Goal: Task Accomplishment & Management: Manage account settings

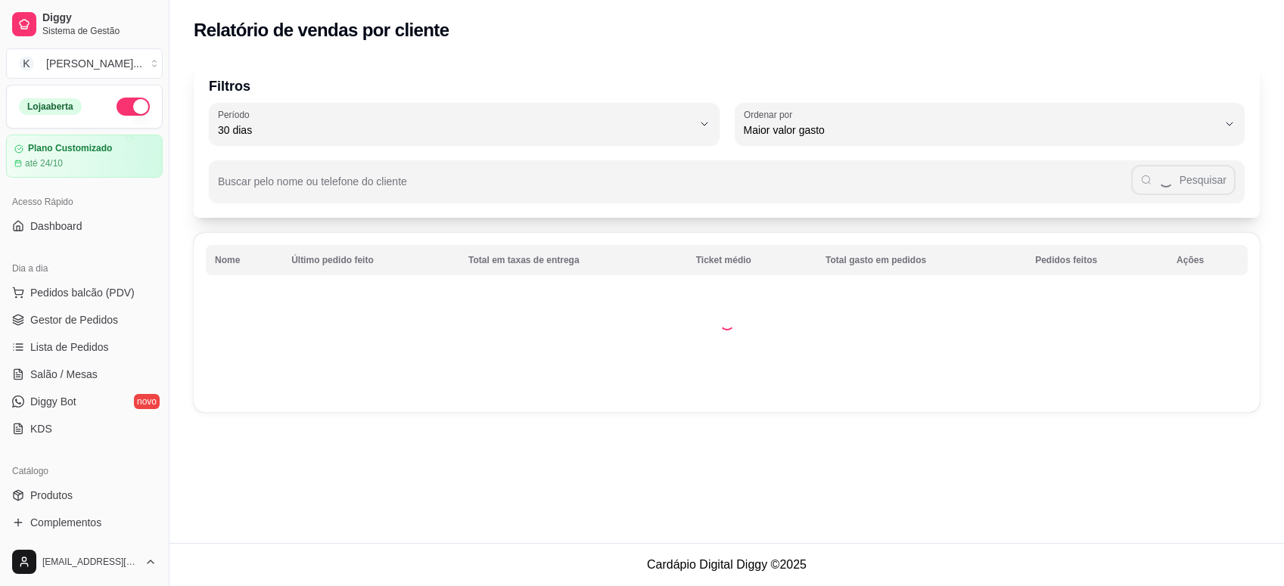
select select "30"
select select "HIGHEST_TOTAL_SPENT_WITH_ORDERS"
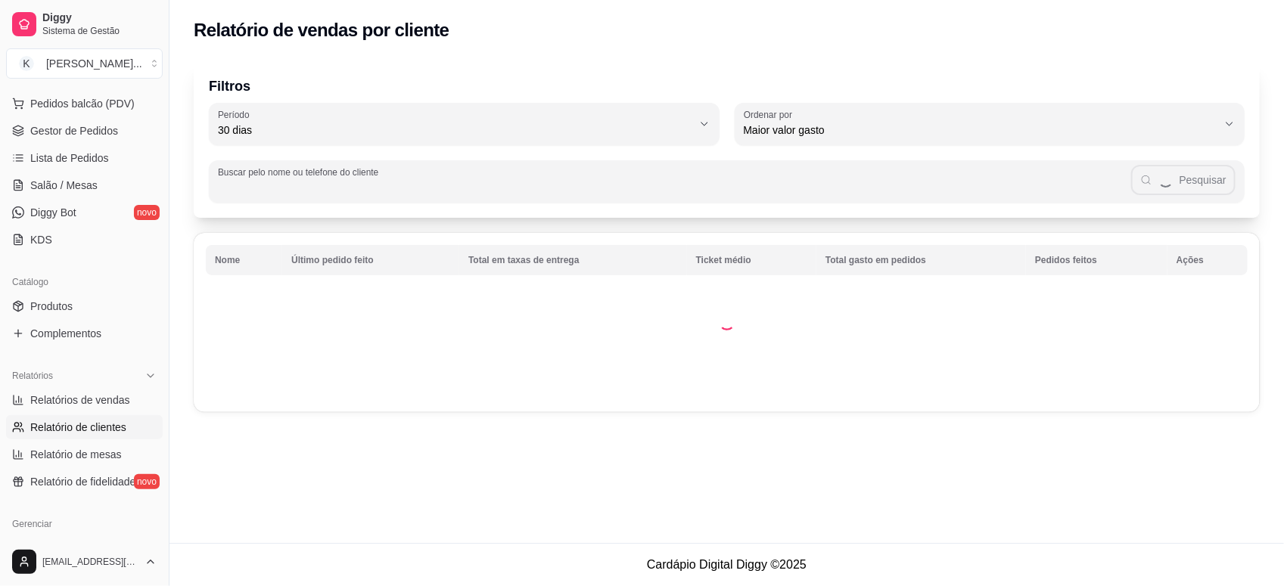
click at [497, 185] on input "Buscar pelo nome ou telefone do cliente" at bounding box center [674, 187] width 913 height 15
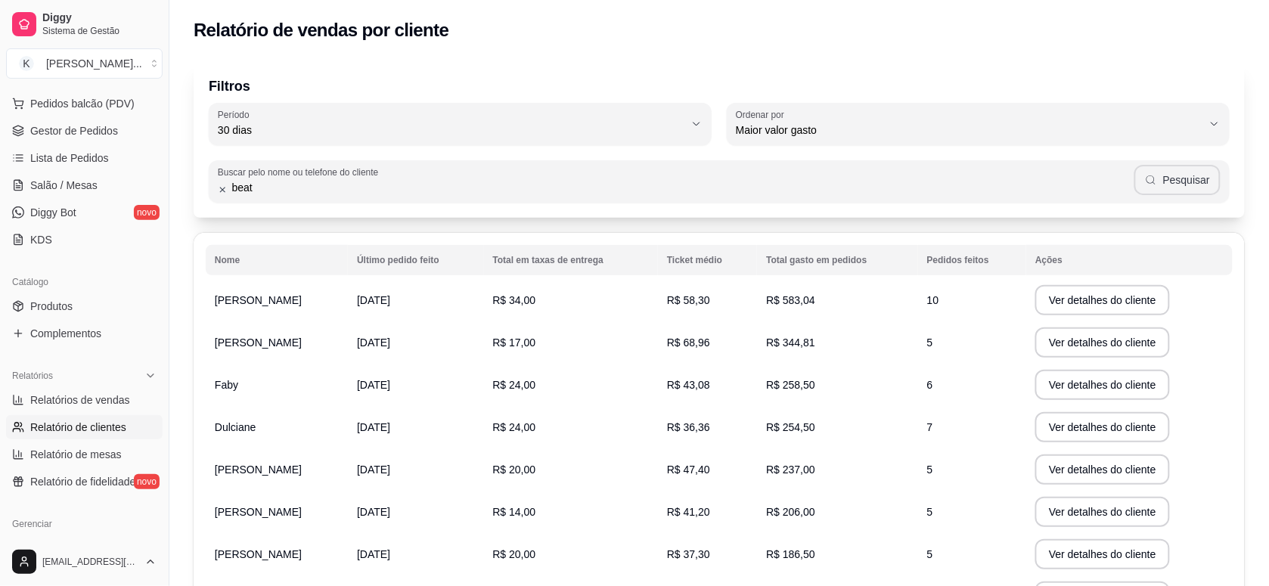
type input "beat"
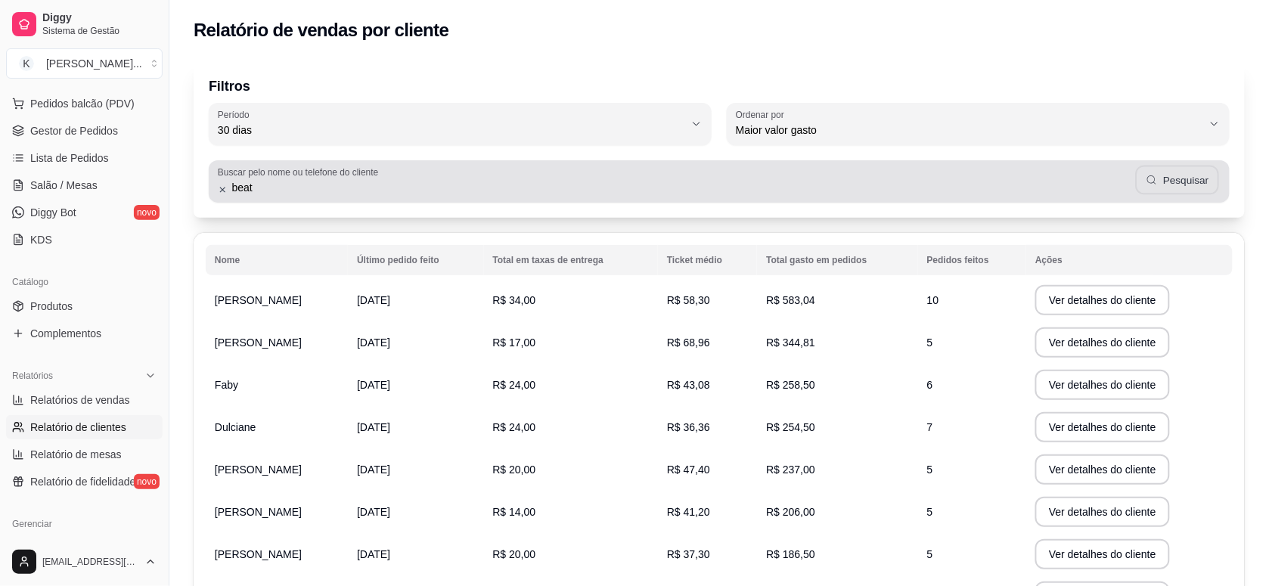
click at [1174, 182] on button "Pesquisar" at bounding box center [1178, 181] width 84 height 30
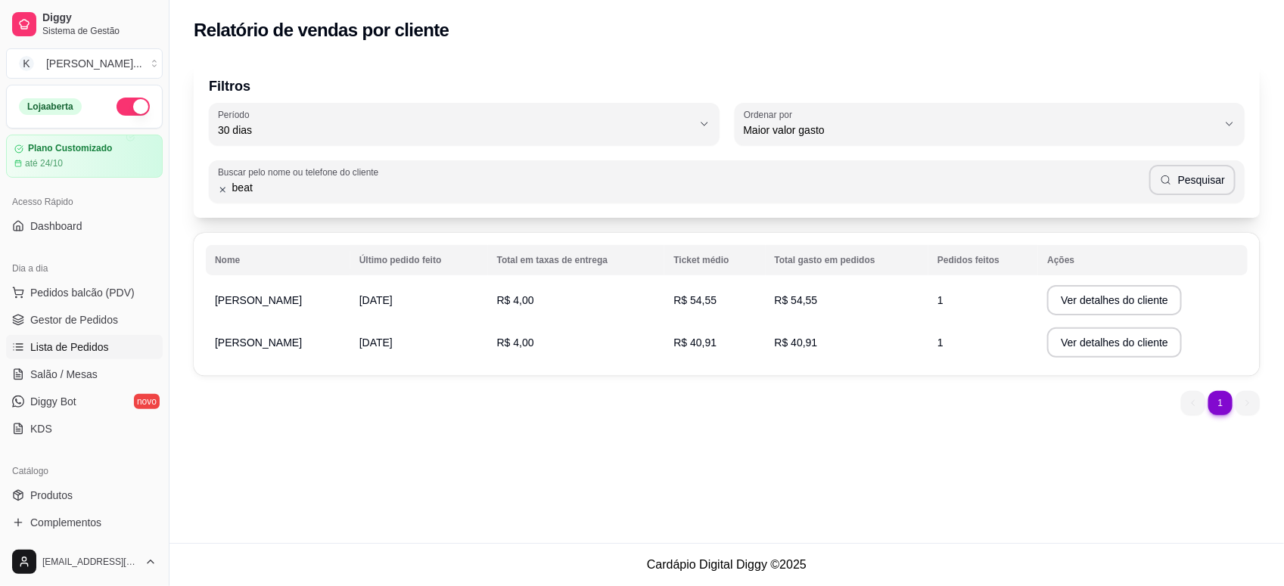
click at [96, 337] on link "Lista de Pedidos" at bounding box center [84, 347] width 157 height 24
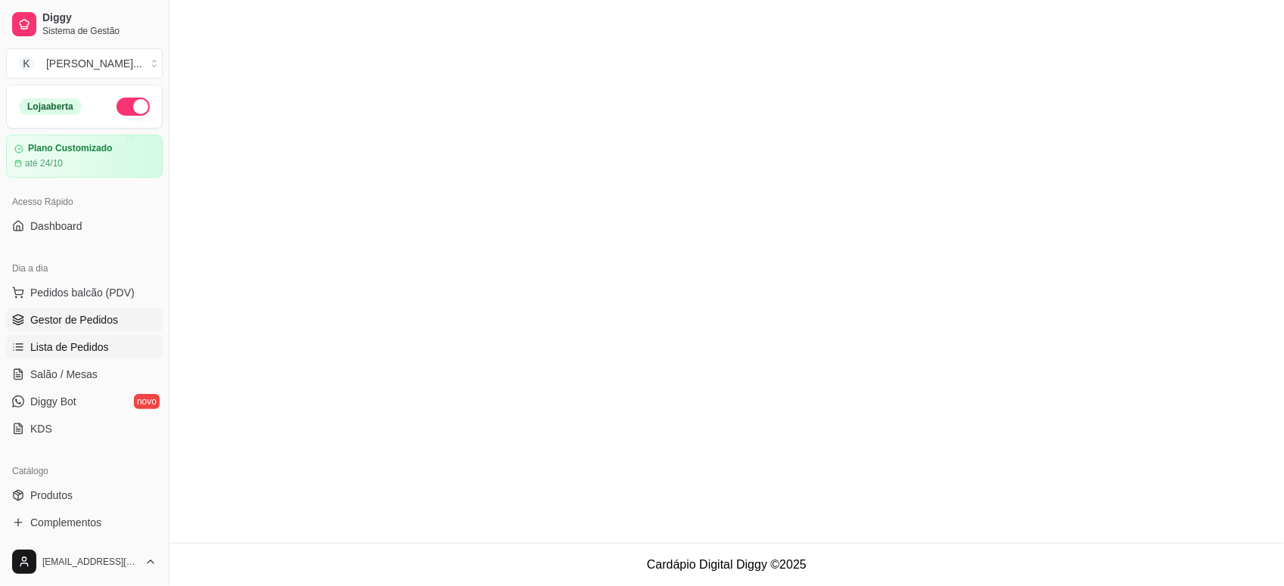
click at [92, 315] on span "Gestor de Pedidos" at bounding box center [74, 319] width 88 height 15
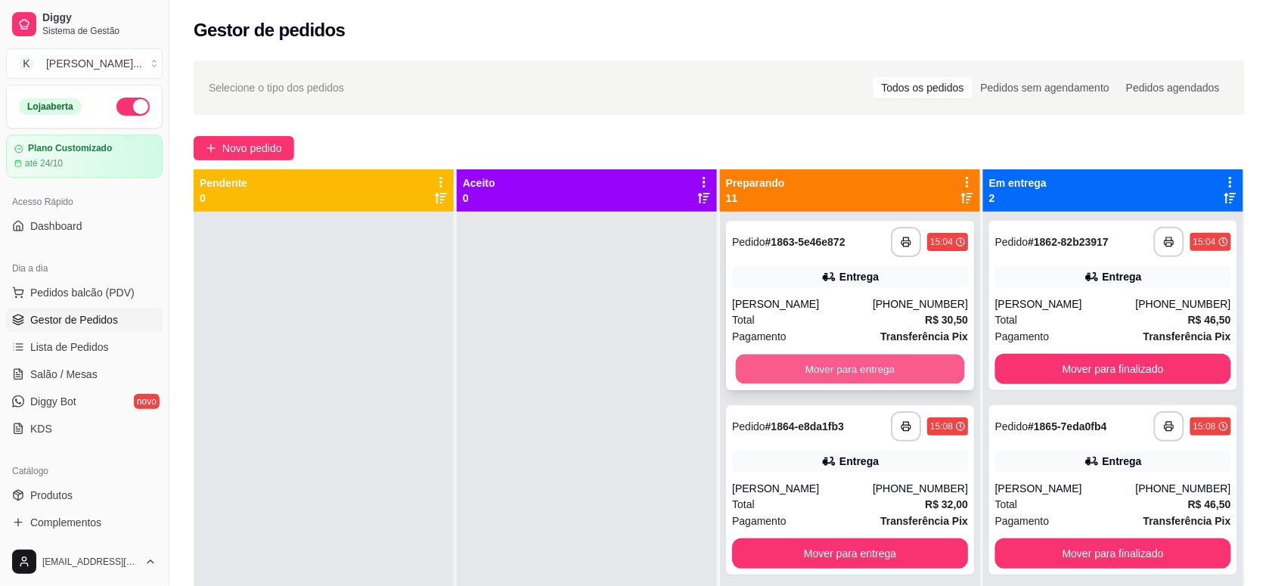
click at [866, 364] on button "Mover para entrega" at bounding box center [850, 370] width 229 height 30
click at [866, 377] on button "Mover para entrega" at bounding box center [850, 369] width 236 height 30
click at [866, 377] on button "Mover para entrega" at bounding box center [850, 370] width 229 height 30
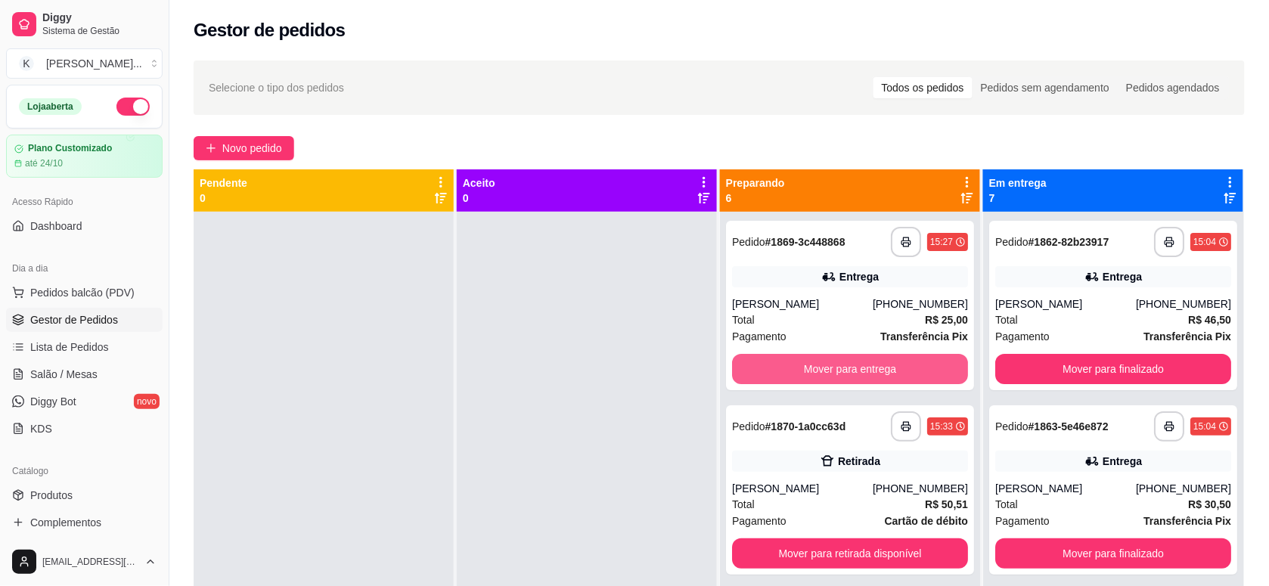
click at [866, 377] on button "Mover para entrega" at bounding box center [850, 369] width 236 height 30
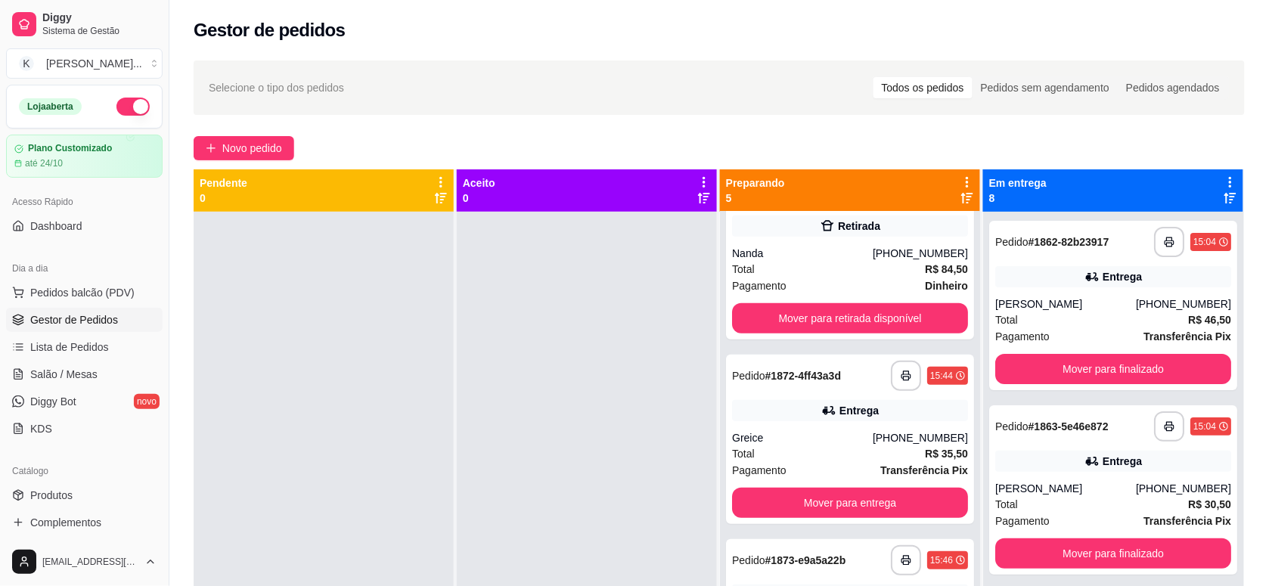
scroll to position [284, 0]
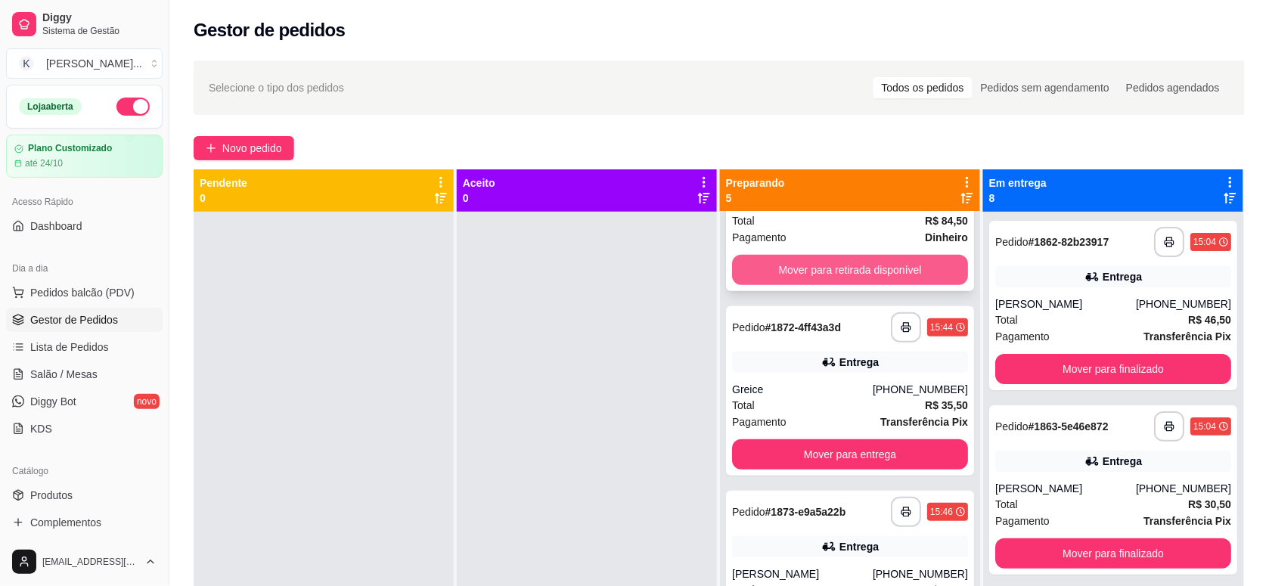
click at [864, 275] on button "Mover para retirada disponível" at bounding box center [850, 270] width 236 height 30
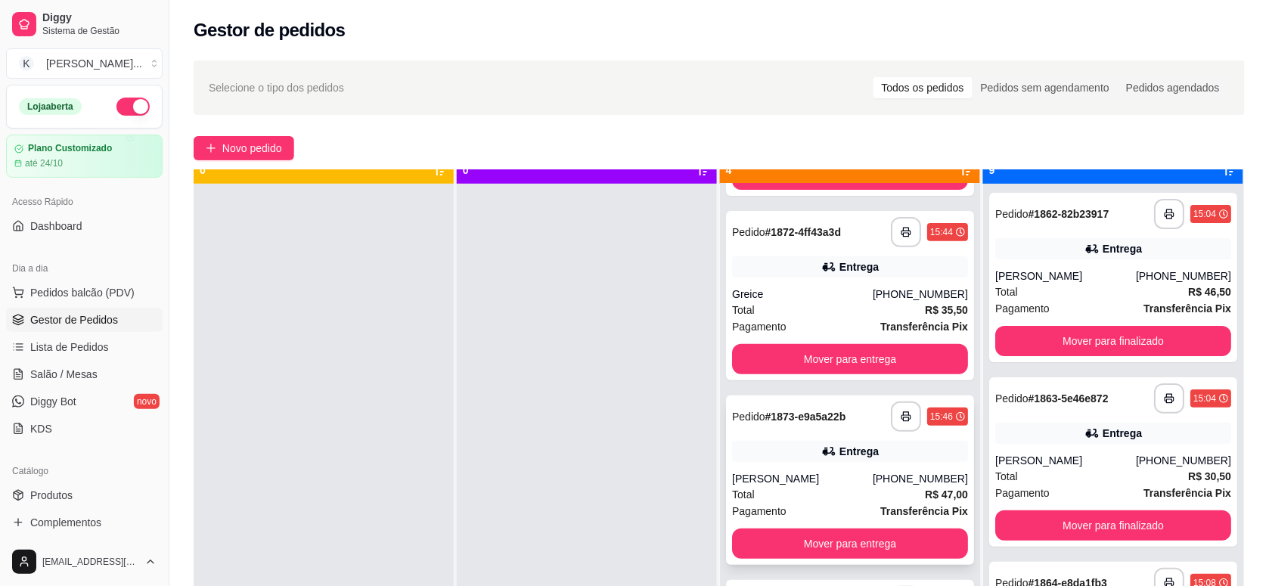
scroll to position [42, 0]
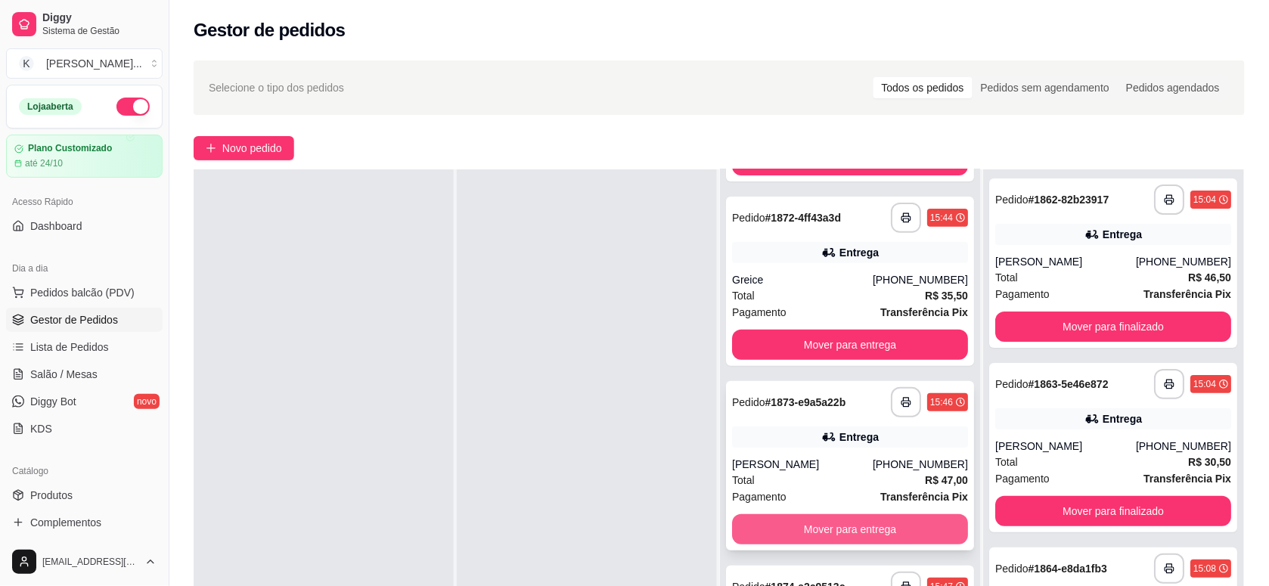
click at [877, 531] on button "Mover para entrega" at bounding box center [850, 529] width 236 height 30
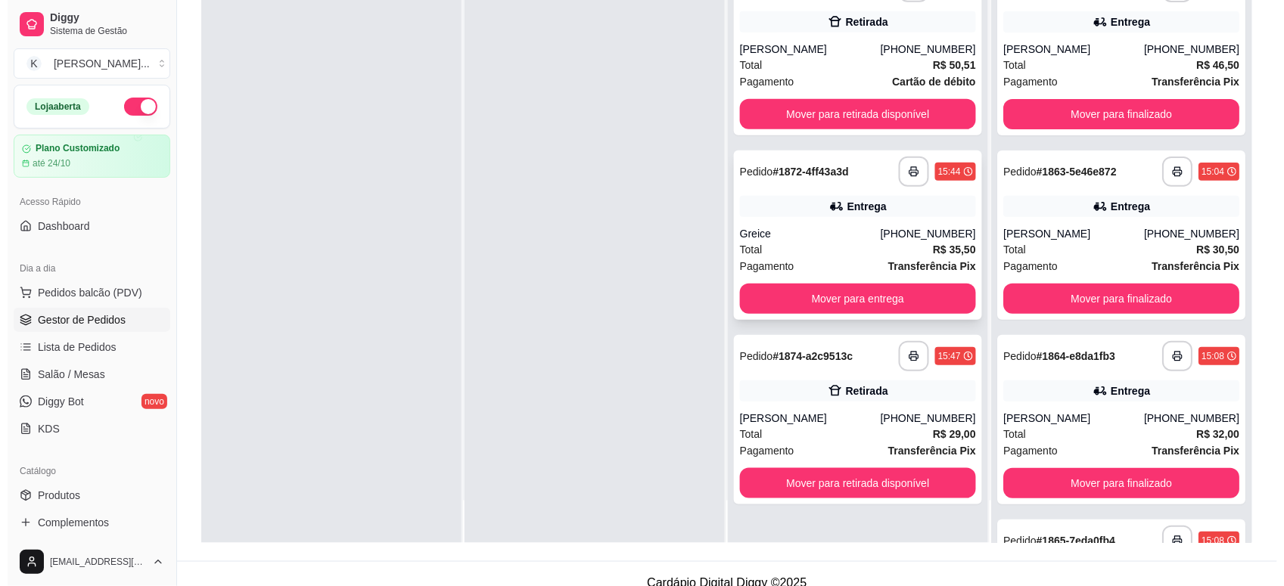
scroll to position [231, 0]
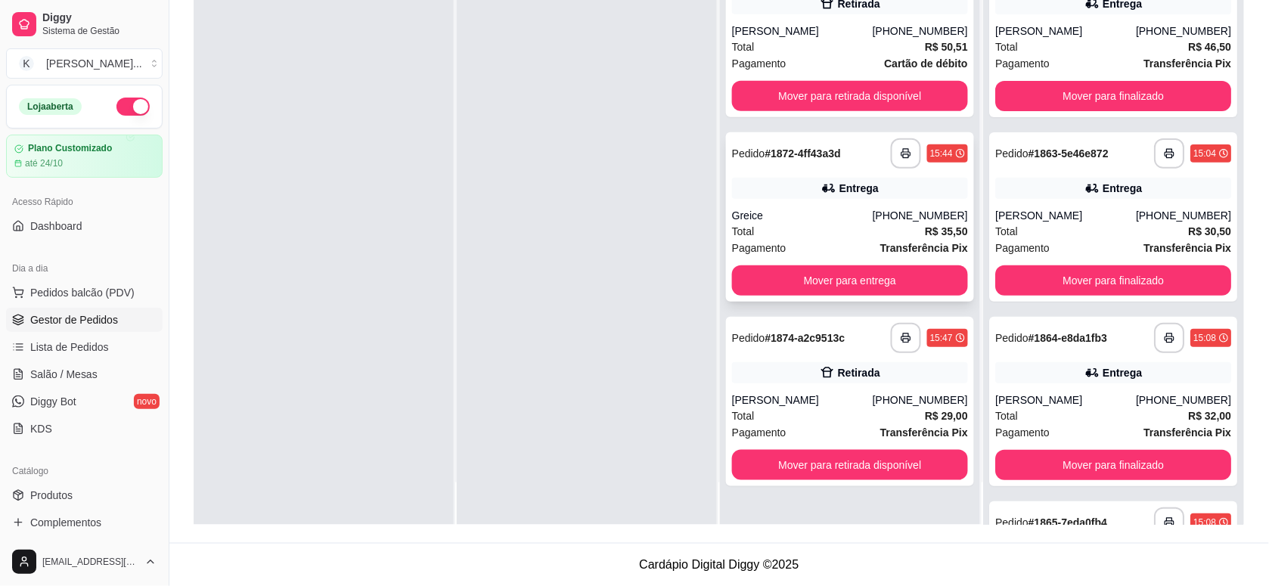
click at [851, 228] on div "Total R$ 35,50" at bounding box center [850, 231] width 236 height 17
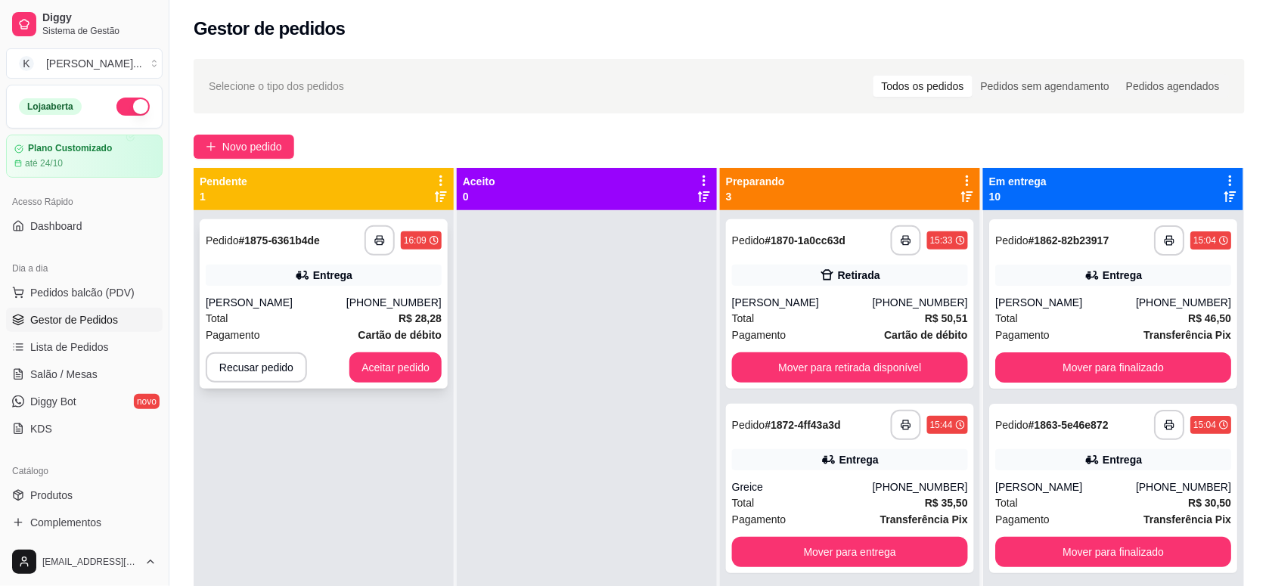
scroll to position [0, 0]
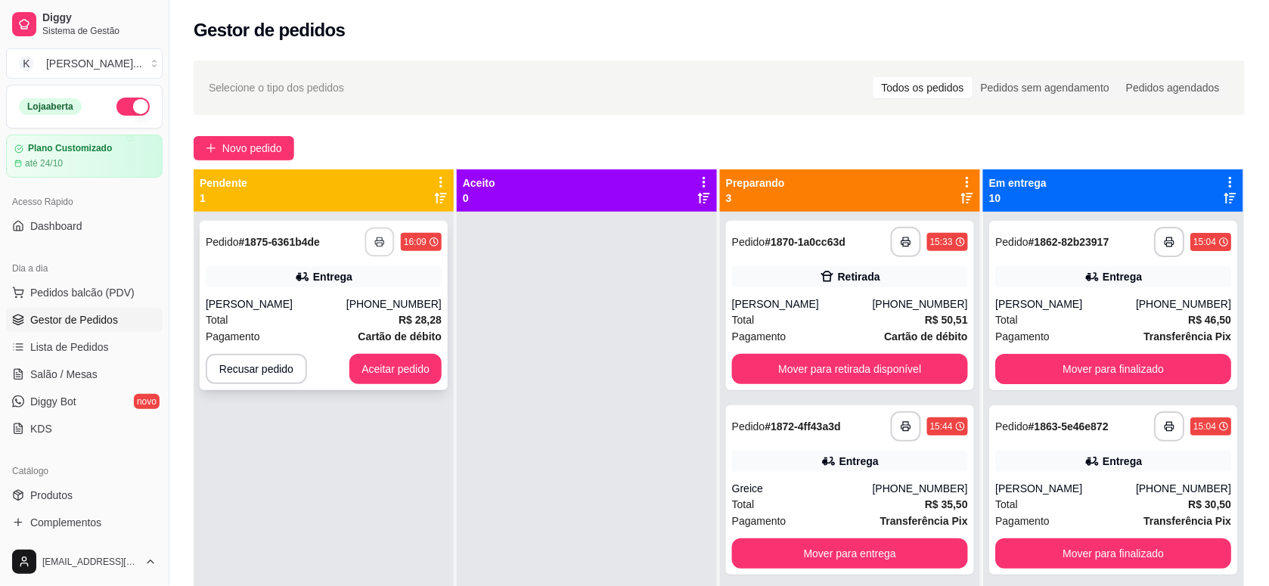
click at [376, 244] on icon "button" at bounding box center [379, 242] width 11 height 11
click at [378, 360] on button "Aceitar pedido" at bounding box center [395, 370] width 89 height 30
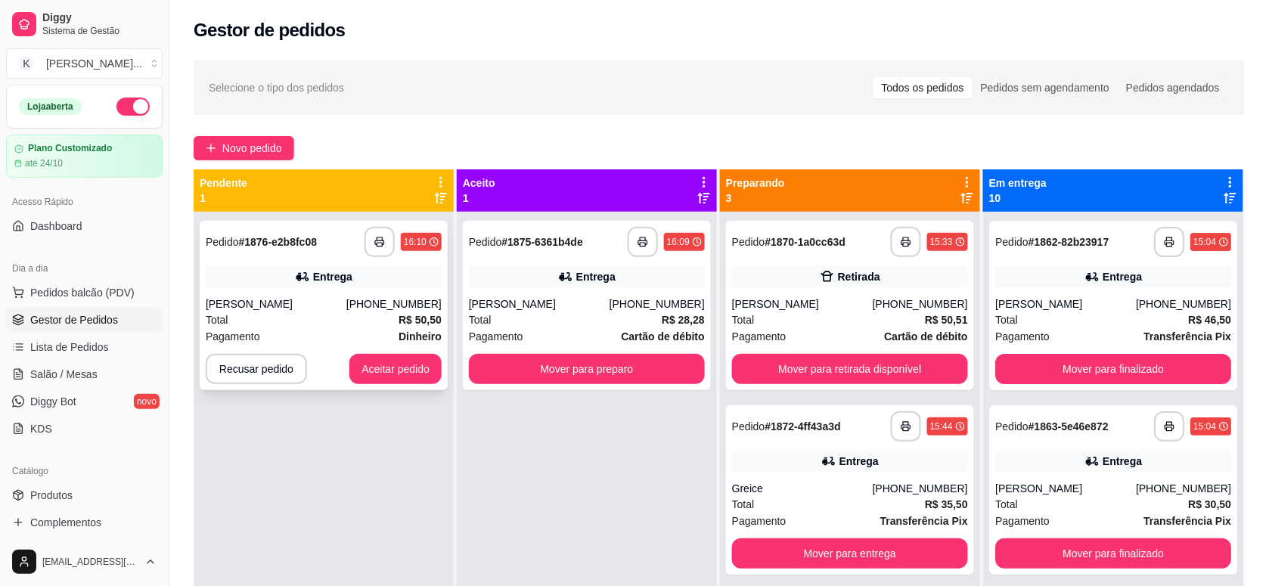
click at [306, 292] on div "**********" at bounding box center [324, 305] width 248 height 169
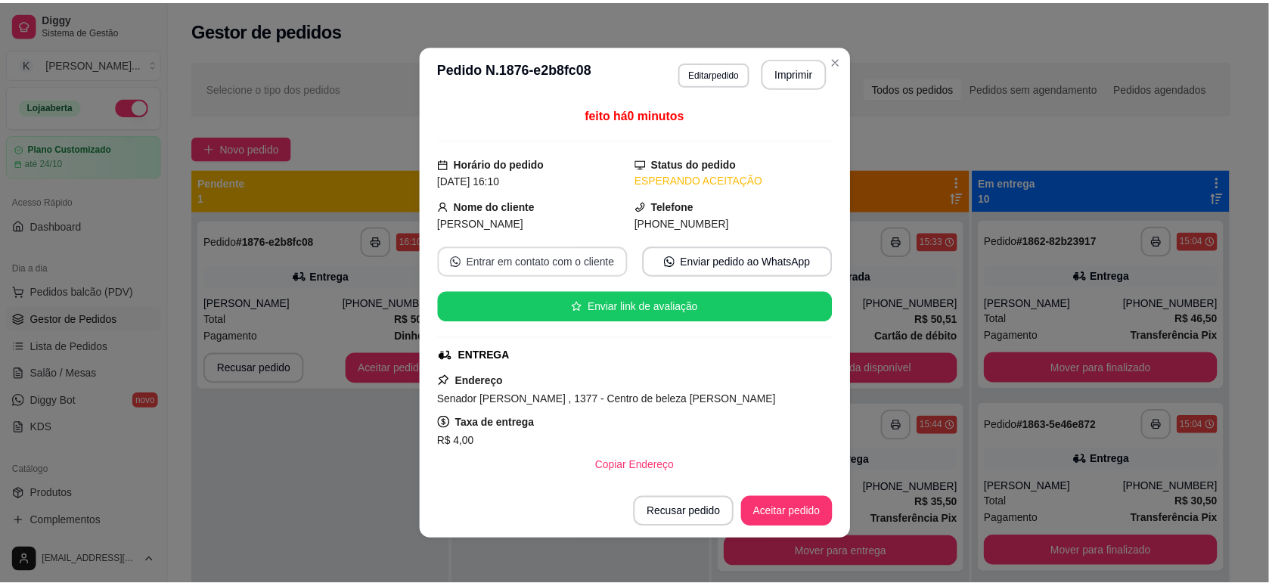
scroll to position [300, 0]
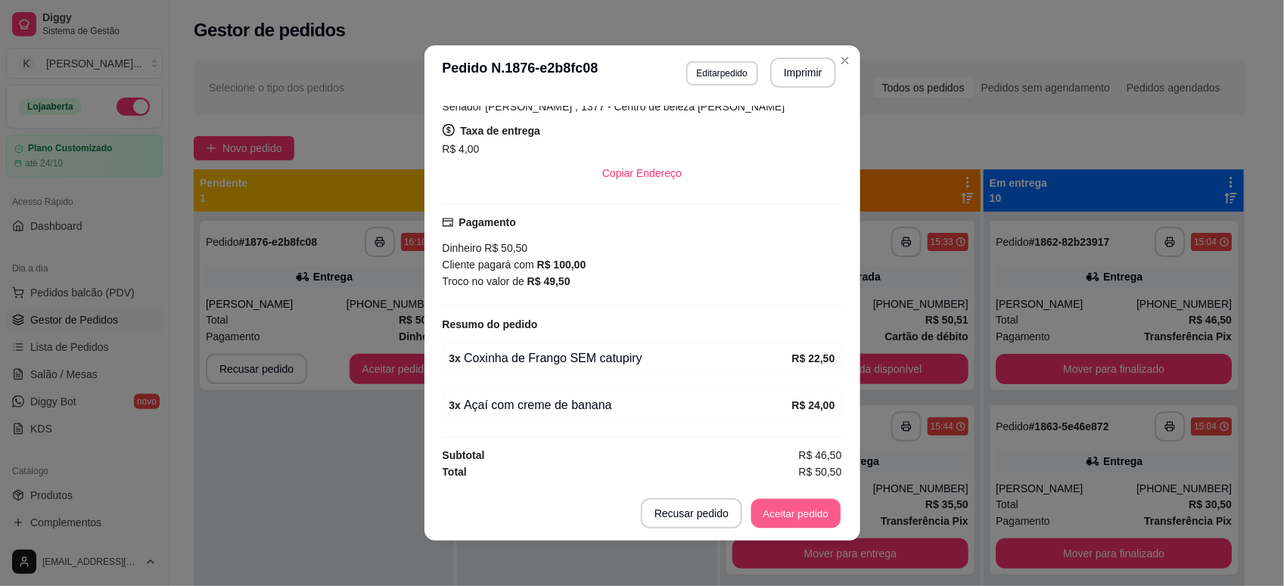
click at [777, 511] on button "Aceitar pedido" at bounding box center [795, 514] width 89 height 30
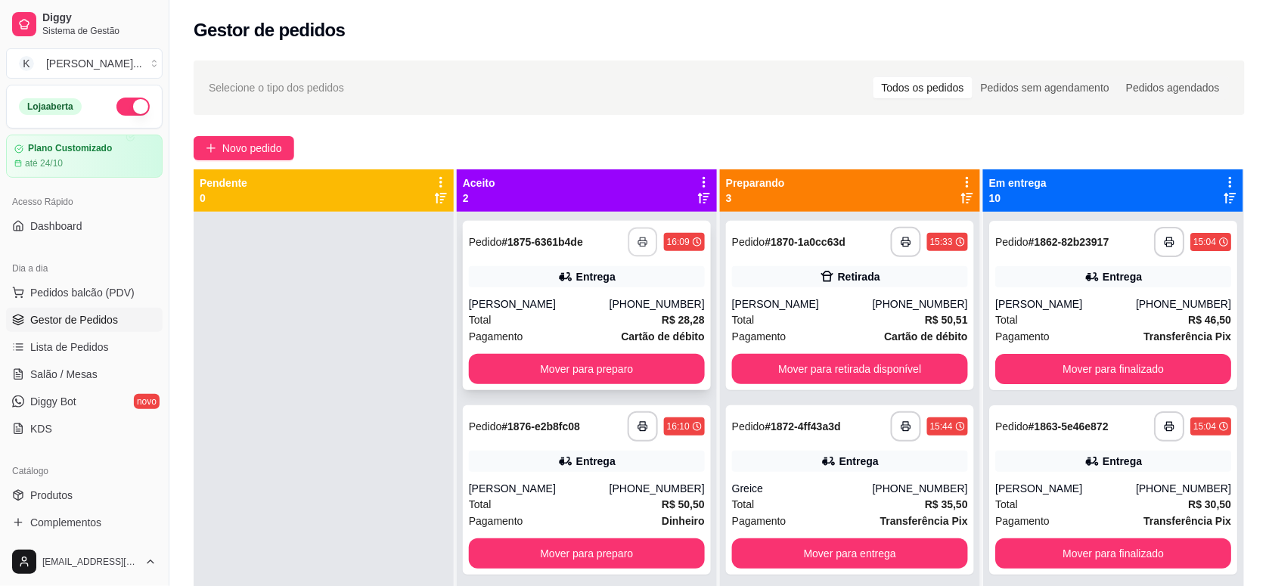
click at [638, 238] on icon "button" at bounding box center [643, 242] width 11 height 11
click at [638, 421] on icon "button" at bounding box center [643, 426] width 11 height 11
click at [607, 365] on button "Mover para preparo" at bounding box center [587, 369] width 236 height 30
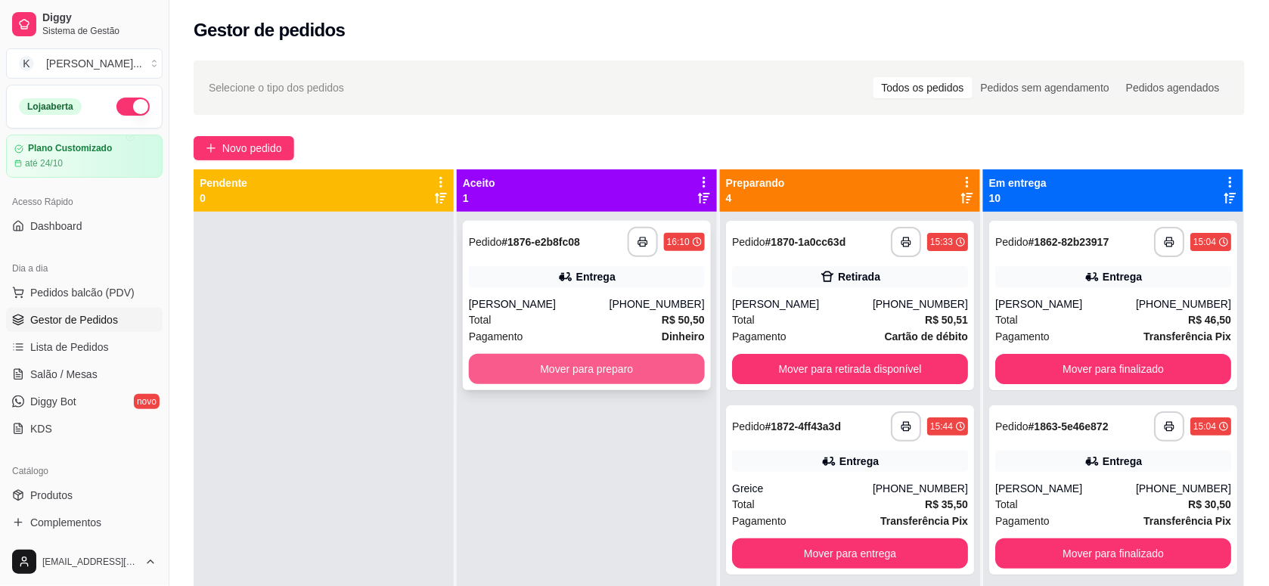
click at [626, 363] on button "Mover para preparo" at bounding box center [587, 369] width 236 height 30
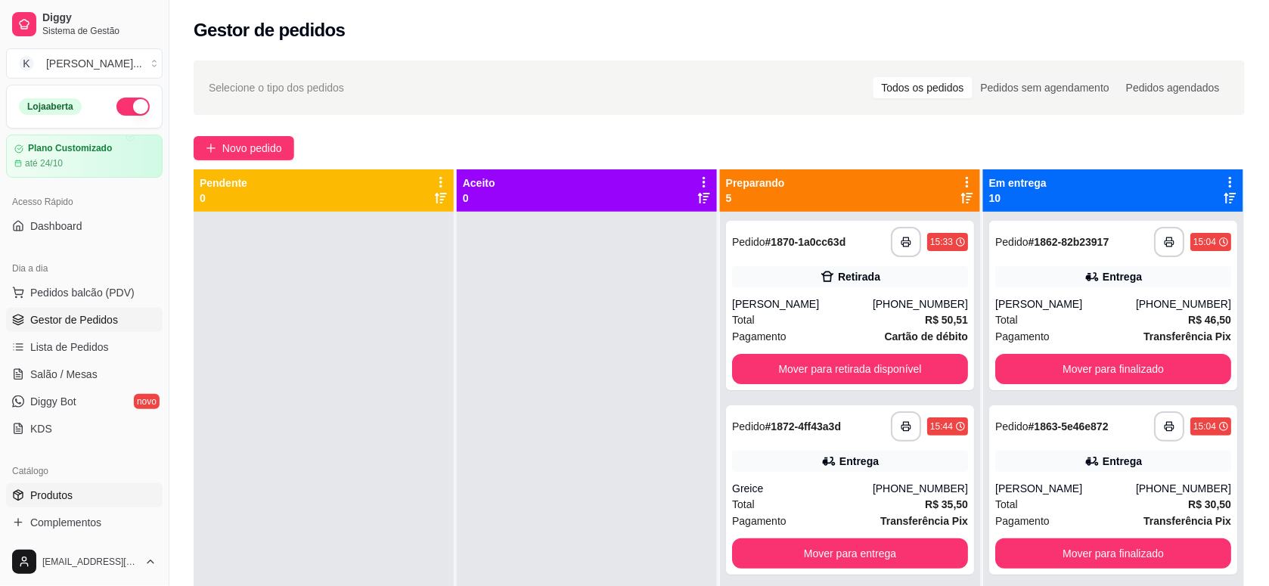
click at [95, 489] on link "Produtos" at bounding box center [84, 495] width 157 height 24
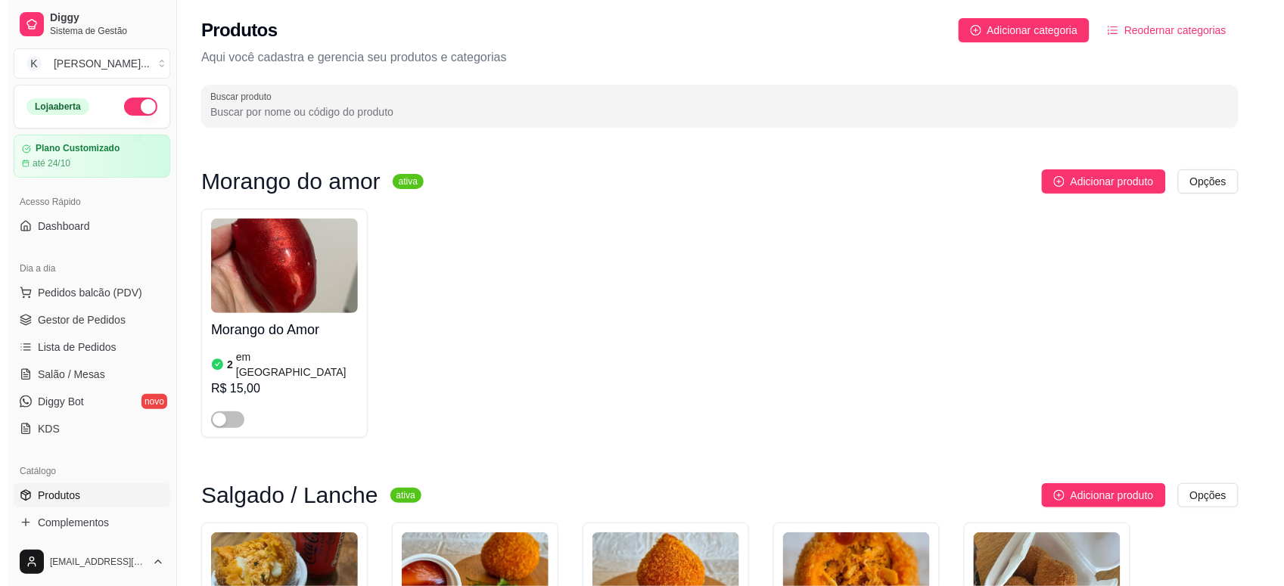
scroll to position [473, 0]
